Goal: Use online tool/utility: Utilize a website feature to perform a specific function

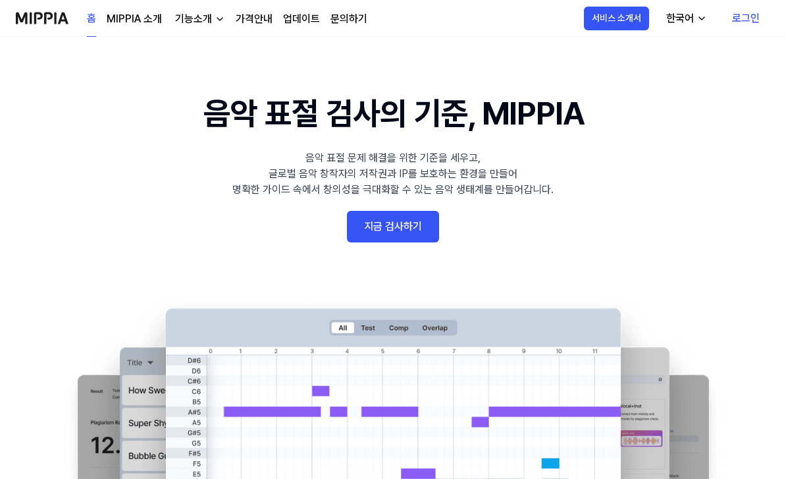
click at [747, 20] on link "로그인" at bounding box center [746, 18] width 49 height 37
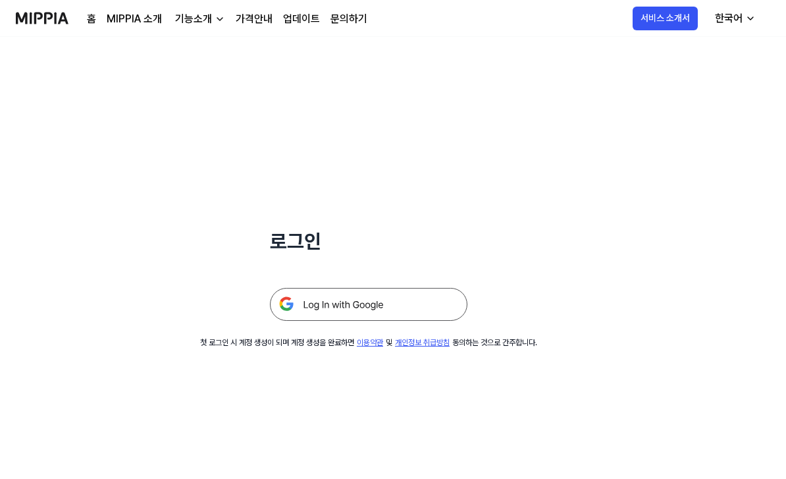
click at [409, 306] on img at bounding box center [369, 304] width 198 height 33
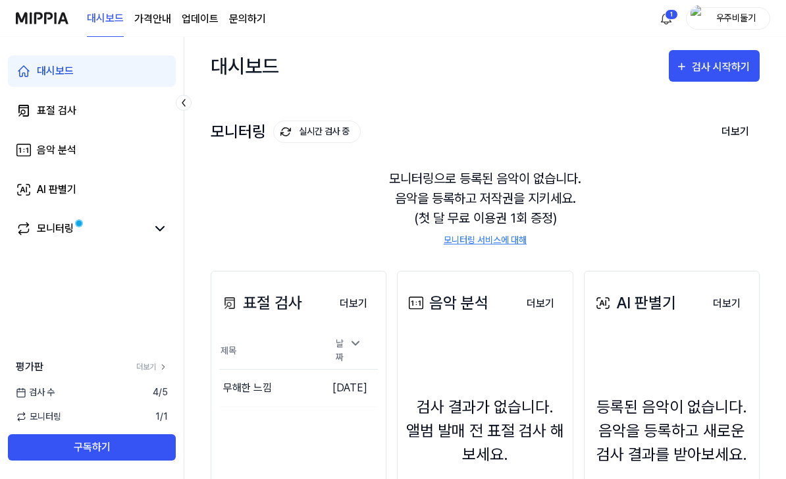
click at [702, 63] on div "검사 시작하기" at bounding box center [722, 67] width 61 height 17
click at [701, 105] on div "표절 검사" at bounding box center [690, 107] width 115 height 17
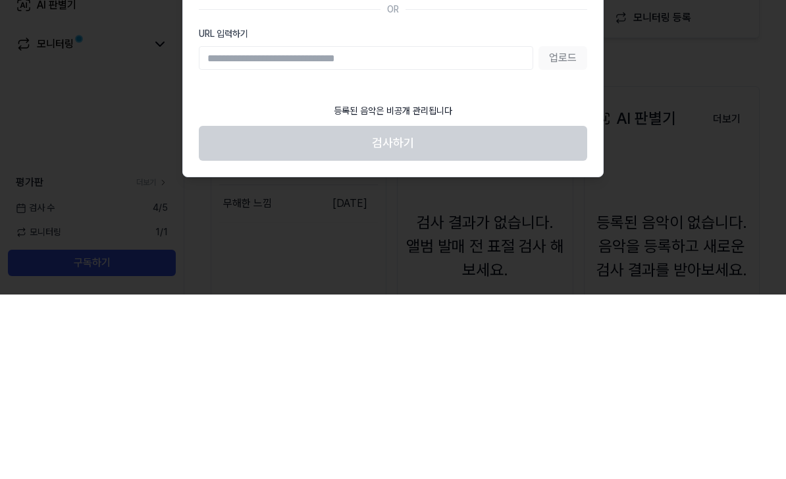
click at [630, 83] on div at bounding box center [393, 239] width 786 height 479
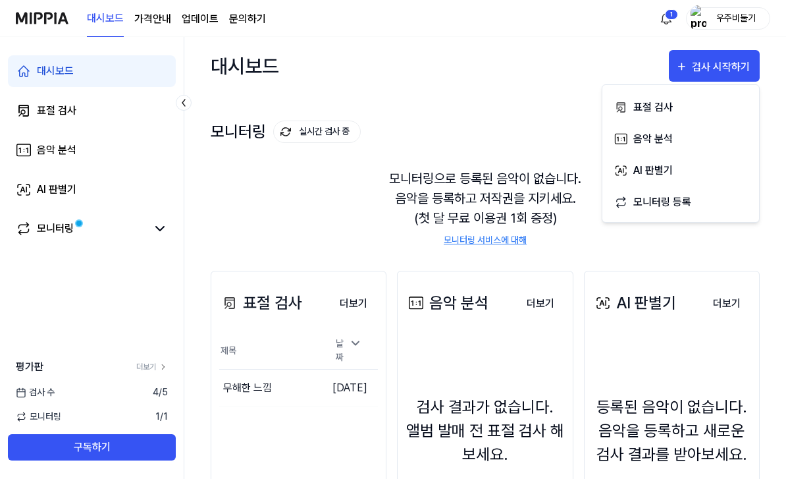
click at [674, 109] on div "표절 검사" at bounding box center [690, 107] width 115 height 17
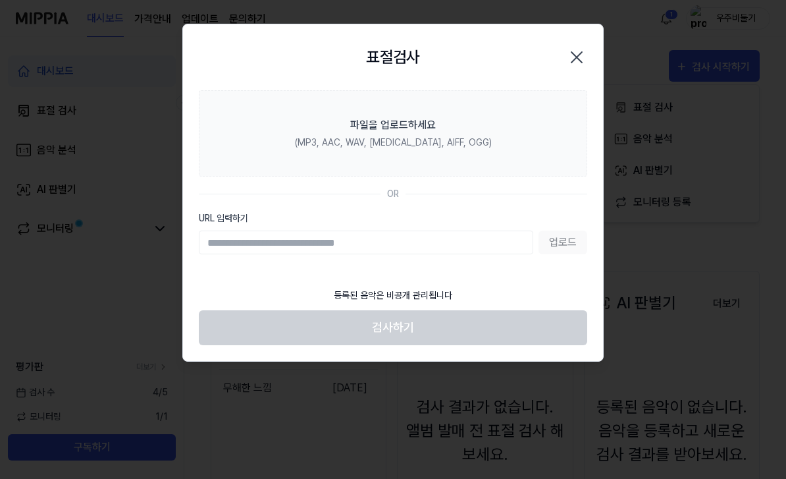
click at [525, 117] on label "파일을 업로드하세요 (MP3, AAC, WAV, FLAC, AIFF, OGG)" at bounding box center [393, 133] width 388 height 86
click at [0, 0] on input "파일을 업로드하세요 (MP3, AAC, WAV, FLAC, AIFF, OGG)" at bounding box center [0, 0] width 0 height 0
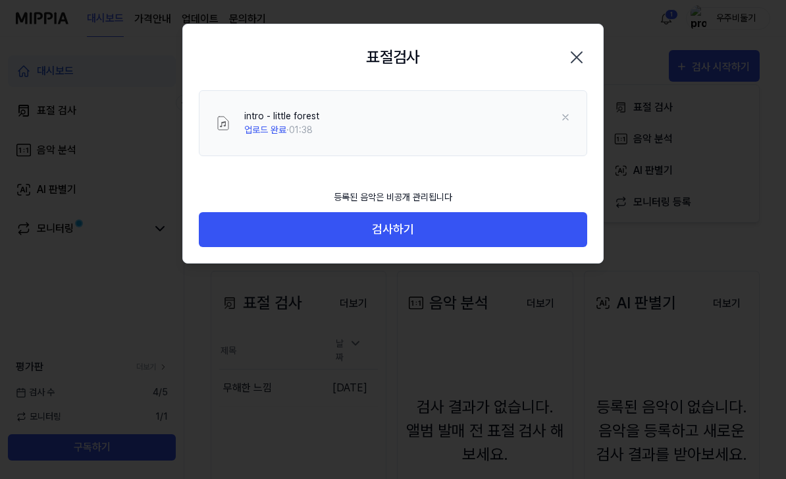
click at [269, 230] on button "검사하기" at bounding box center [393, 229] width 388 height 35
